Goal: Navigation & Orientation: Go to known website

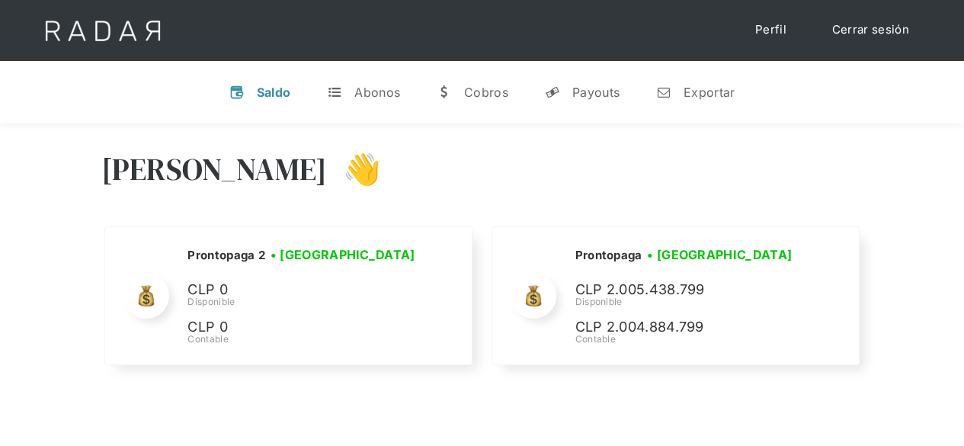
click at [854, 28] on link "Cerrar sesión" at bounding box center [870, 30] width 107 height 30
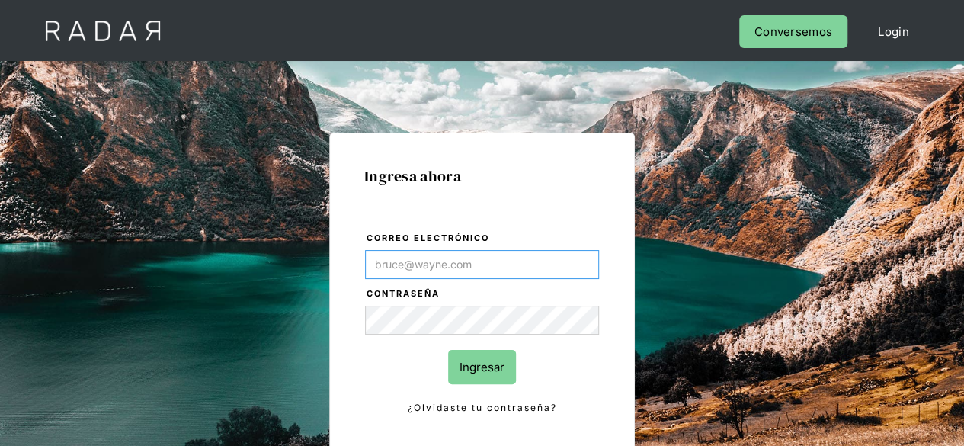
click at [443, 268] on input "Correo electrónico" at bounding box center [482, 264] width 234 height 29
click at [439, 267] on input "Correo electrónico" at bounding box center [482, 264] width 234 height 29
click at [883, 33] on link "Login" at bounding box center [894, 31] width 62 height 33
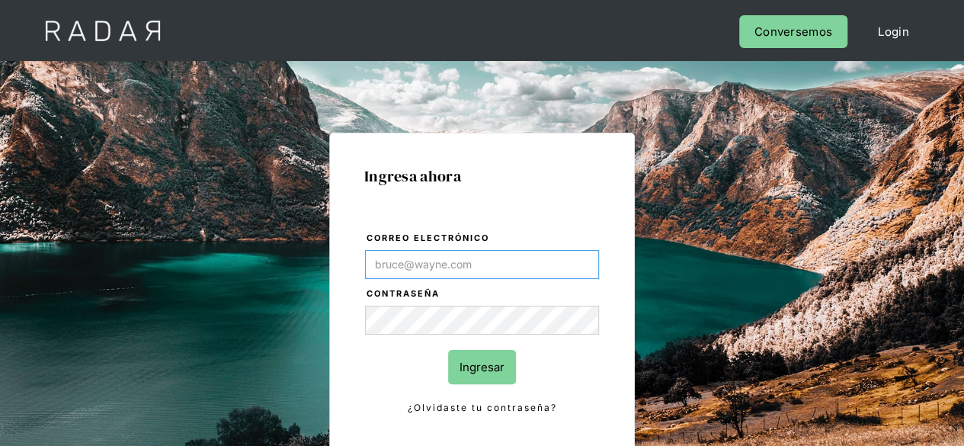
click at [473, 257] on input "Correo electrónico" at bounding box center [482, 264] width 234 height 29
click at [506, 264] on input "Correo electrónico" at bounding box center [482, 264] width 234 height 29
